Goal: Task Accomplishment & Management: Manage account settings

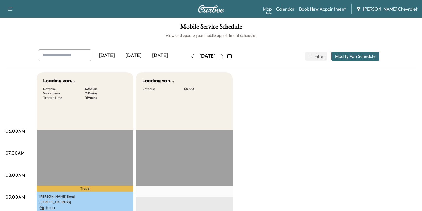
click at [120, 55] on div "[DATE]" at bounding box center [133, 55] width 27 height 13
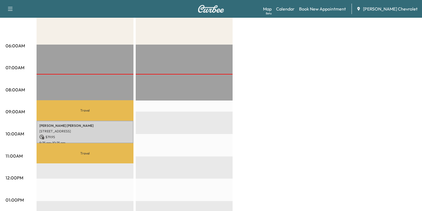
scroll to position [133, 0]
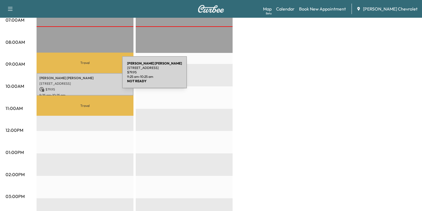
click at [65, 84] on p "[STREET_ADDRESS]" at bounding box center [84, 83] width 91 height 4
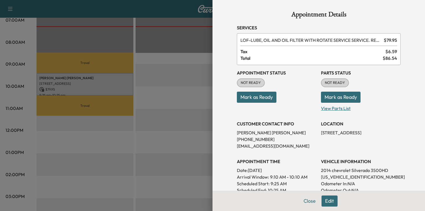
click at [336, 107] on p "View Parts List" at bounding box center [361, 107] width 80 height 9
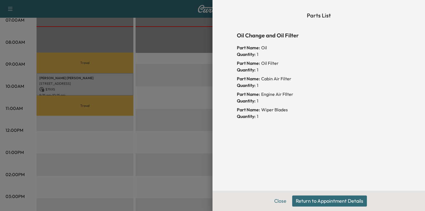
click at [312, 199] on button "Return to Appointment Details" at bounding box center [329, 200] width 75 height 11
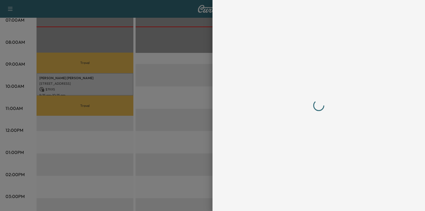
click at [358, 176] on div at bounding box center [319, 105] width 164 height 189
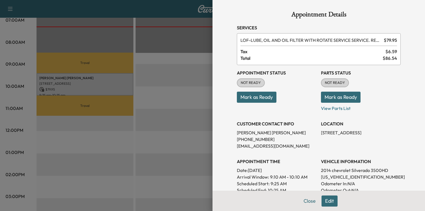
drag, startPoint x: 358, startPoint y: 176, endPoint x: 371, endPoint y: 177, distance: 13.1
click at [376, 176] on p "[US_VEHICLE_IDENTIFICATION_NUMBER]" at bounding box center [361, 177] width 80 height 7
click at [352, 176] on p "[US_VEHICLE_IDENTIFICATION_NUMBER]" at bounding box center [361, 177] width 80 height 7
copy p "[US_VEHICLE_IDENTIFICATION_NUMBER]"
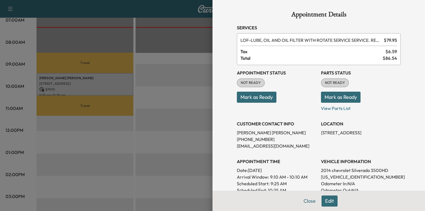
click at [337, 96] on button "Mark as Ready" at bounding box center [341, 97] width 40 height 11
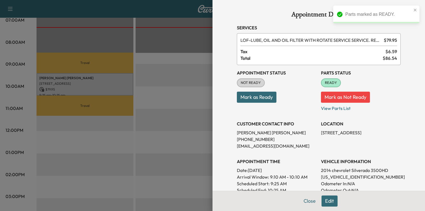
click at [151, 33] on div at bounding box center [212, 105] width 425 height 211
